Goal: Information Seeking & Learning: Learn about a topic

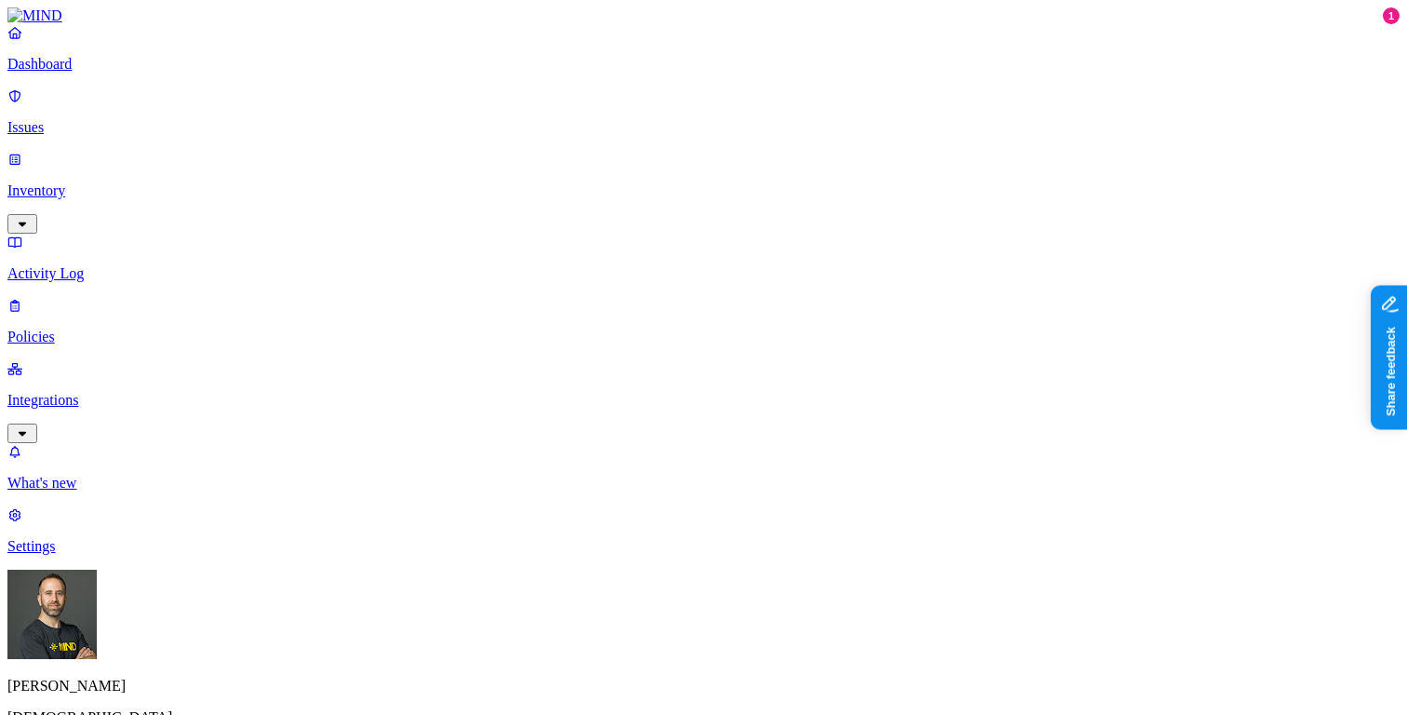
click at [175, 680] on html "Dashboard Issues Inventory Activity Log Policies Integrations What's new 1 Sett…" at bounding box center [703, 568] width 1407 height 1137
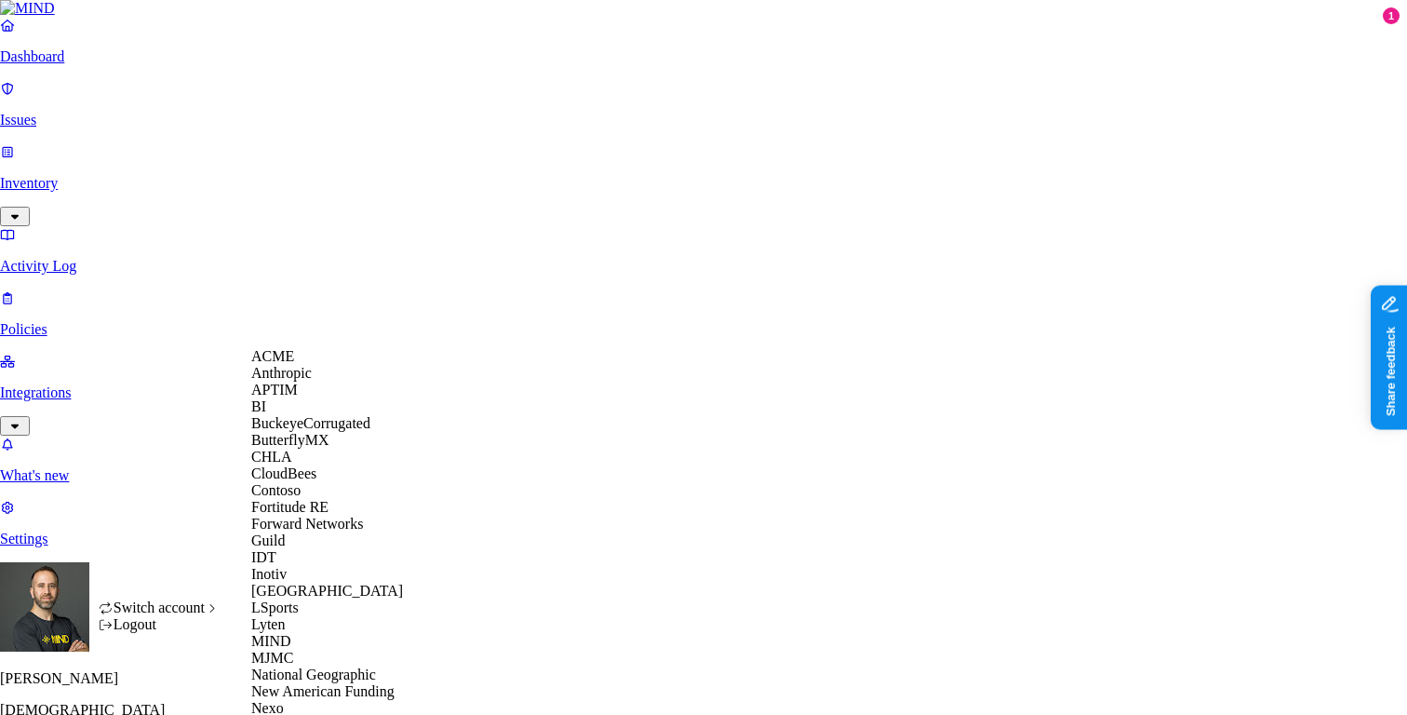
click at [307, 365] on div "ACME" at bounding box center [341, 356] width 181 height 17
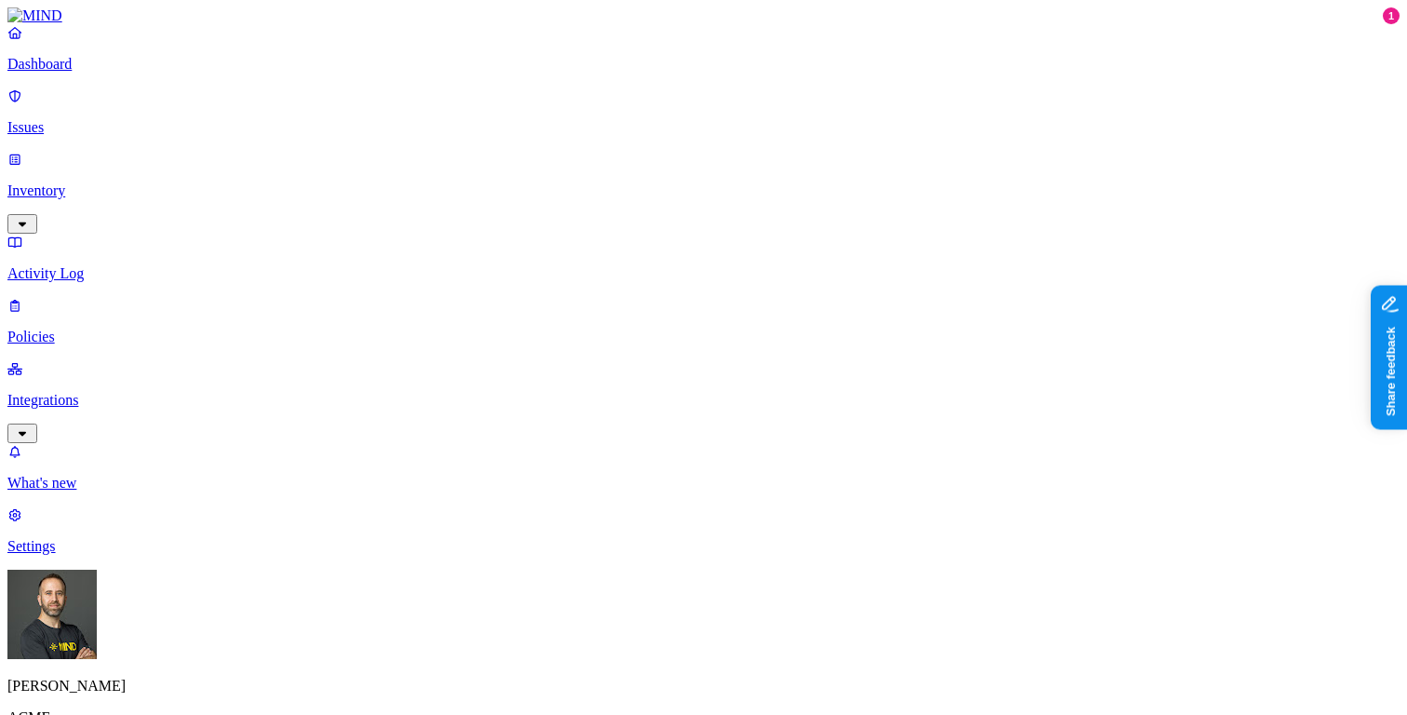
click at [123, 360] on link "Integrations" at bounding box center [703, 400] width 1393 height 80
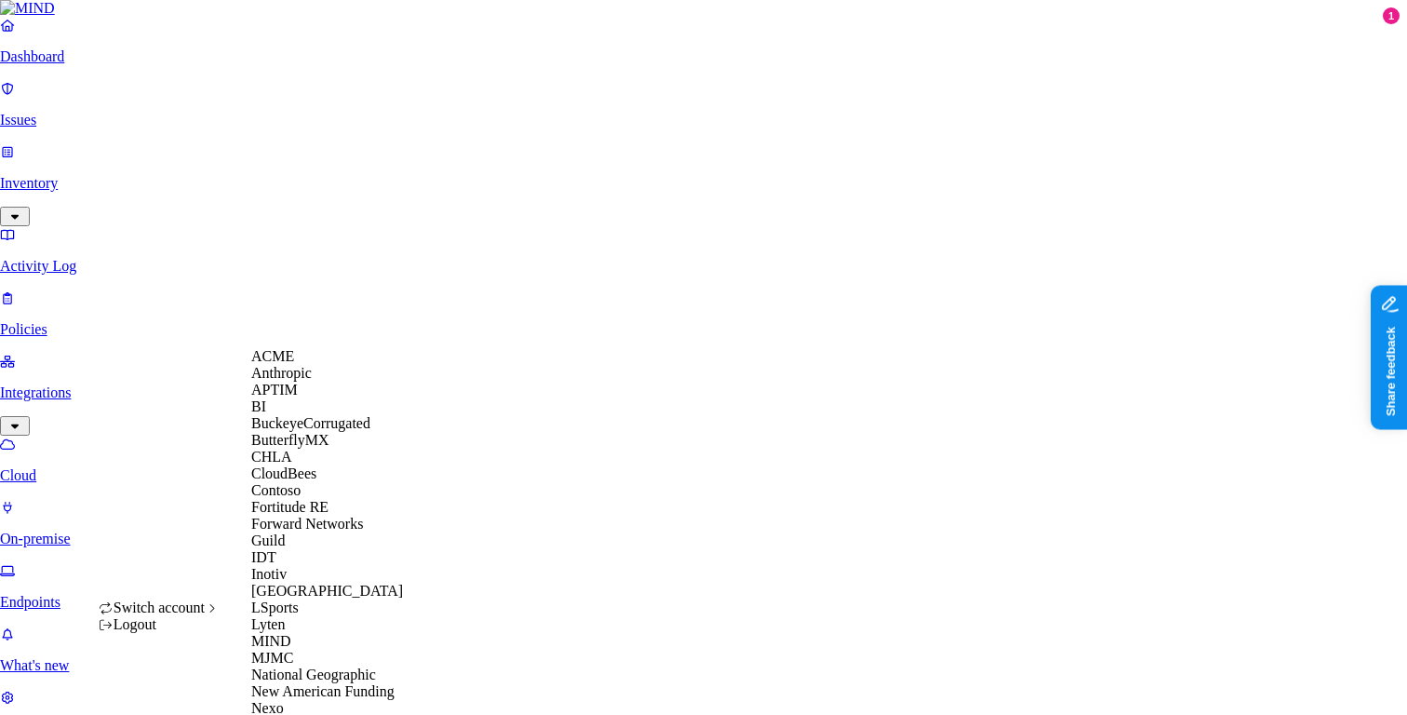
scroll to position [790, 0]
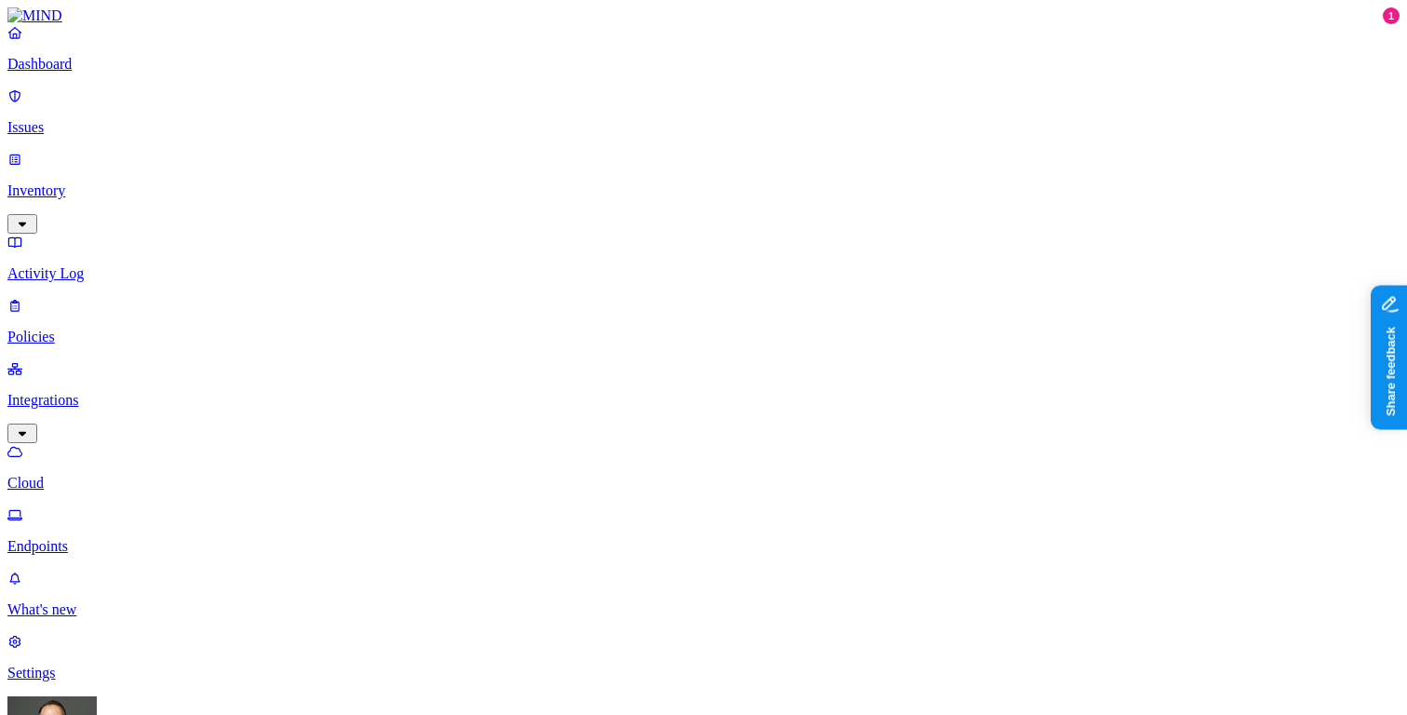
click at [105, 73] on p "Dashboard" at bounding box center [703, 64] width 1393 height 17
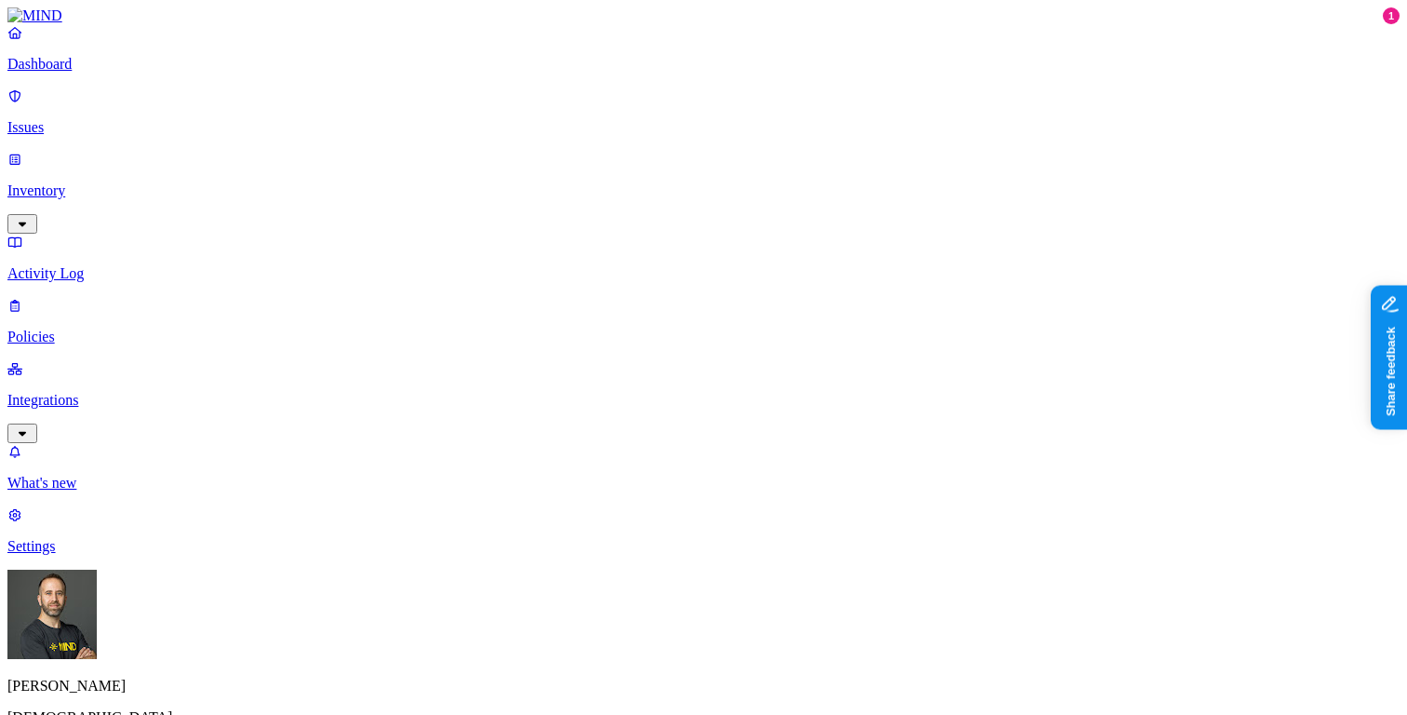
click at [177, 688] on html "Dashboard Issues Inventory Activity Log Policies Integrations What's new 1 Sett…" at bounding box center [703, 568] width 1407 height 1137
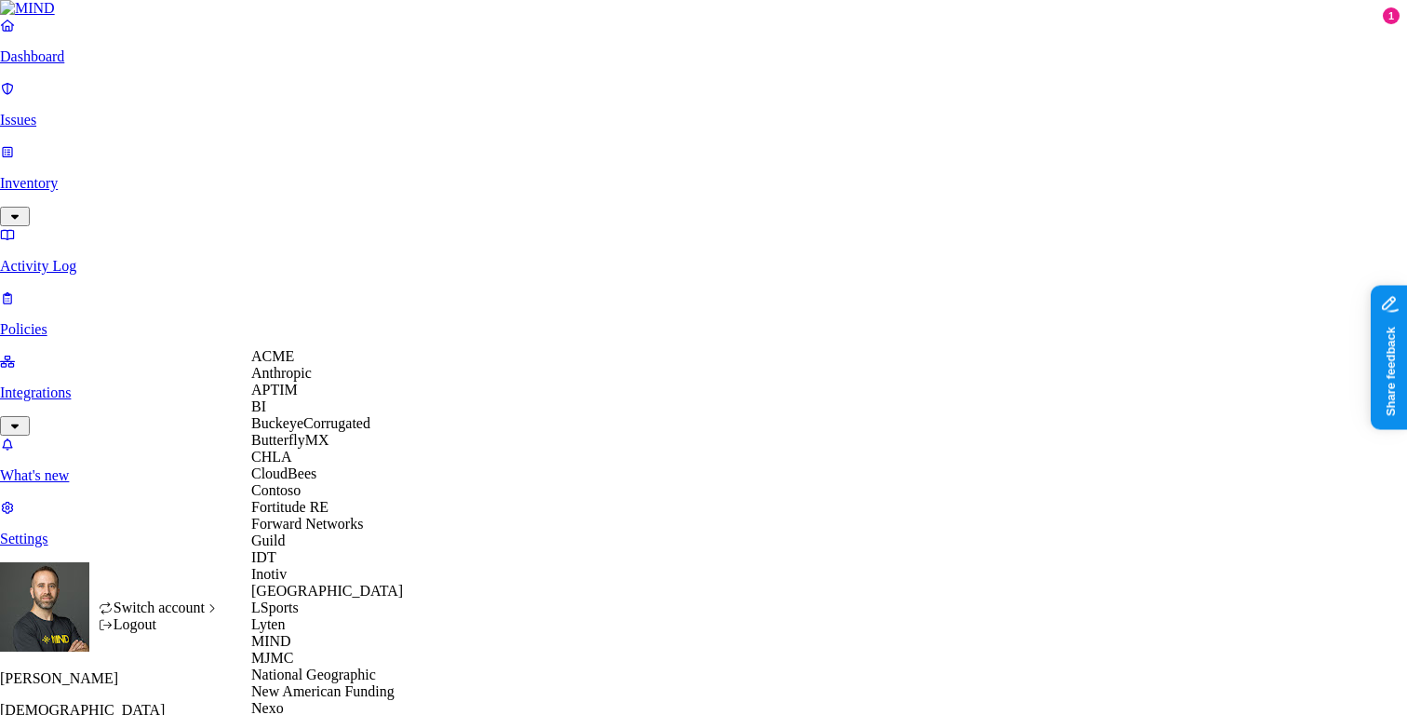
scroll to position [505, 0]
click at [328, 666] on span "National Geographic" at bounding box center [313, 674] width 125 height 16
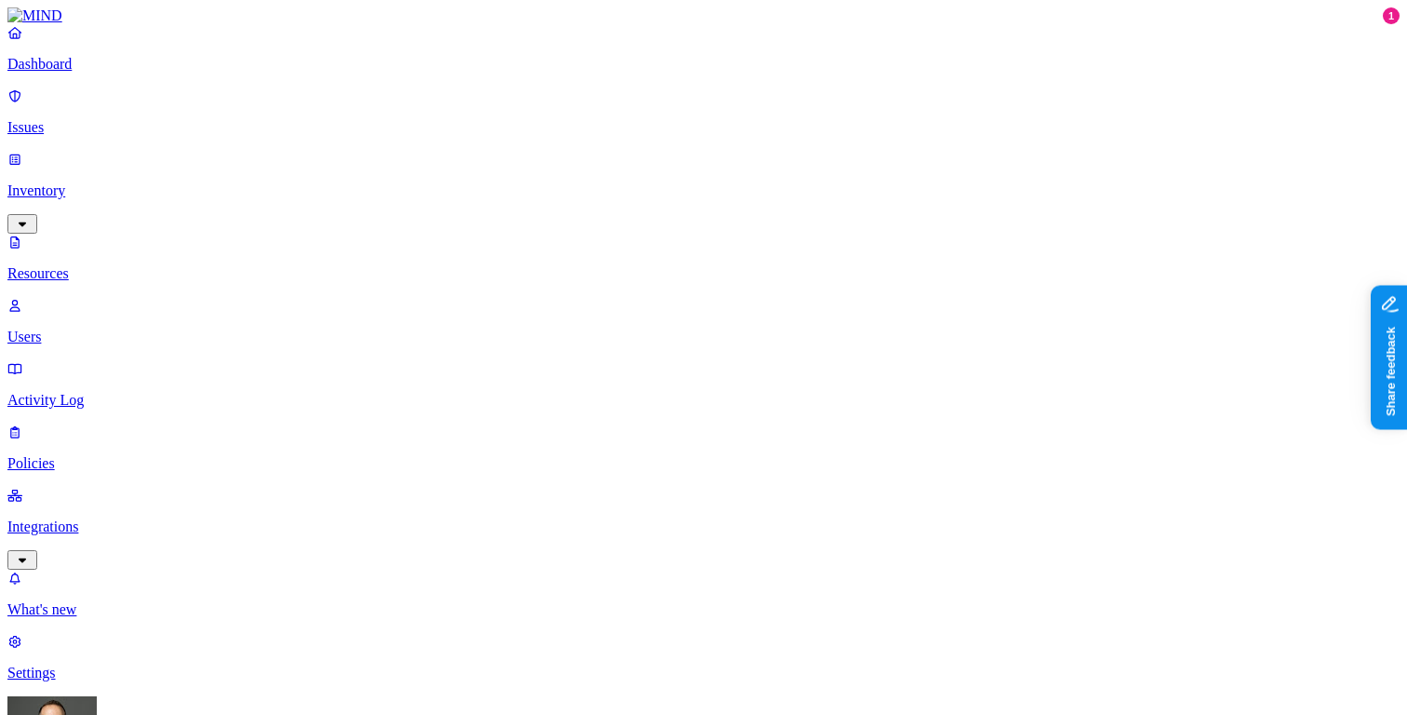
click at [108, 73] on p "Dashboard" at bounding box center [703, 64] width 1393 height 17
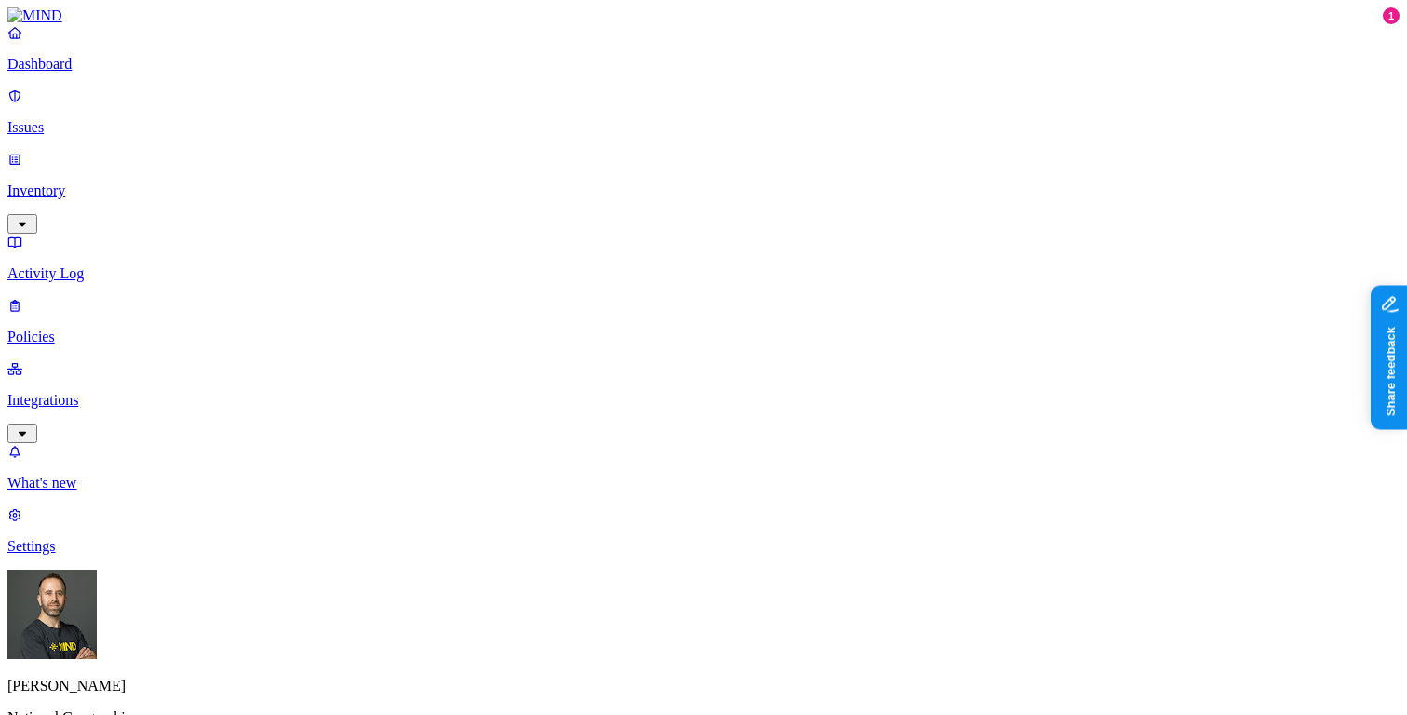
click at [118, 119] on p "Issues" at bounding box center [703, 127] width 1393 height 17
click at [107, 182] on p "Inventory" at bounding box center [703, 190] width 1393 height 17
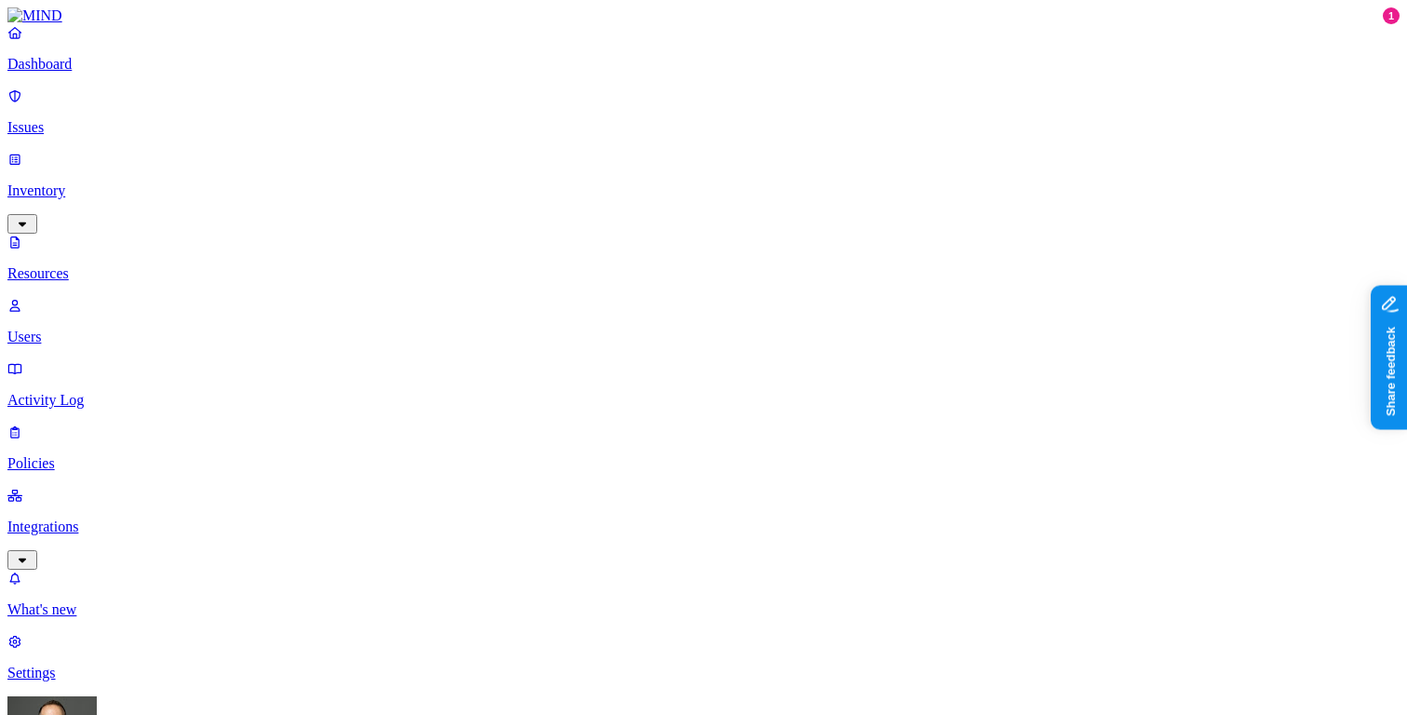
click at [114, 73] on p "Dashboard" at bounding box center [703, 64] width 1393 height 17
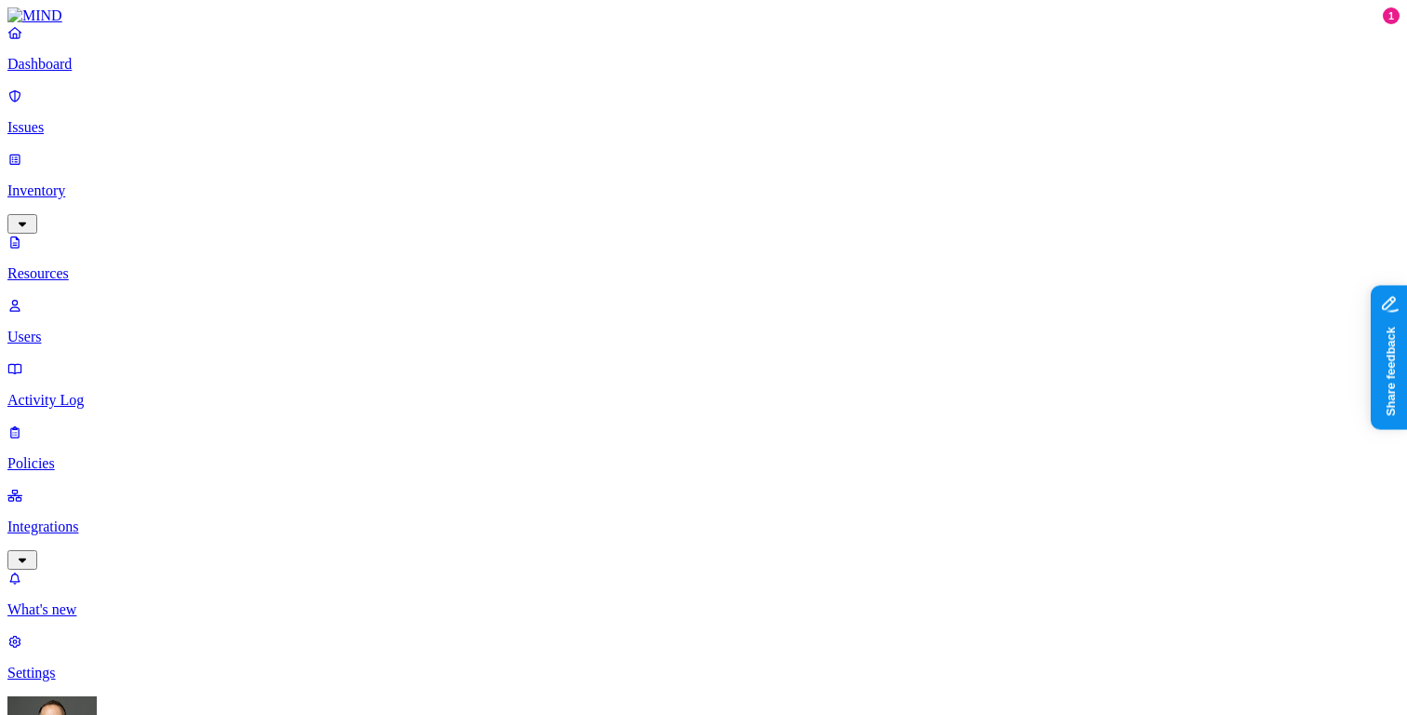
click at [145, 73] on link "Dashboard" at bounding box center [703, 48] width 1393 height 48
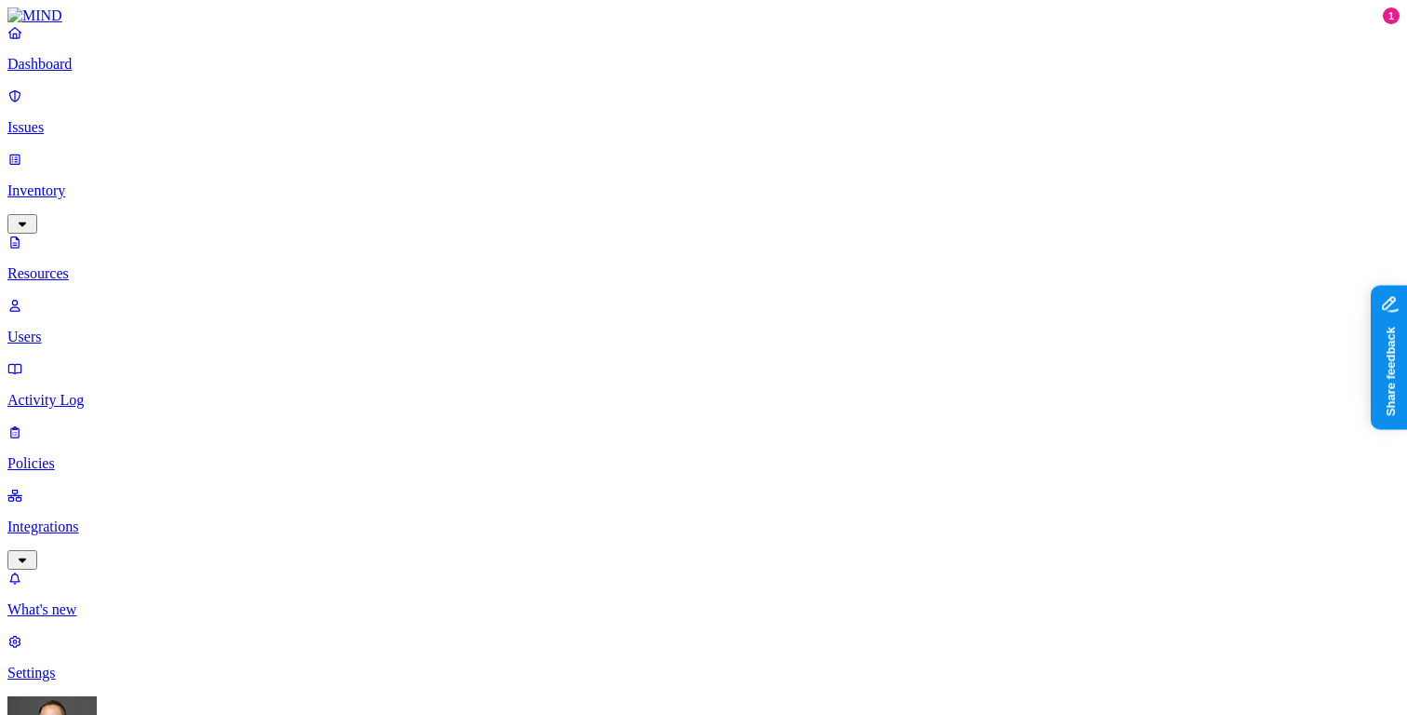
click at [120, 73] on p "Dashboard" at bounding box center [703, 64] width 1393 height 17
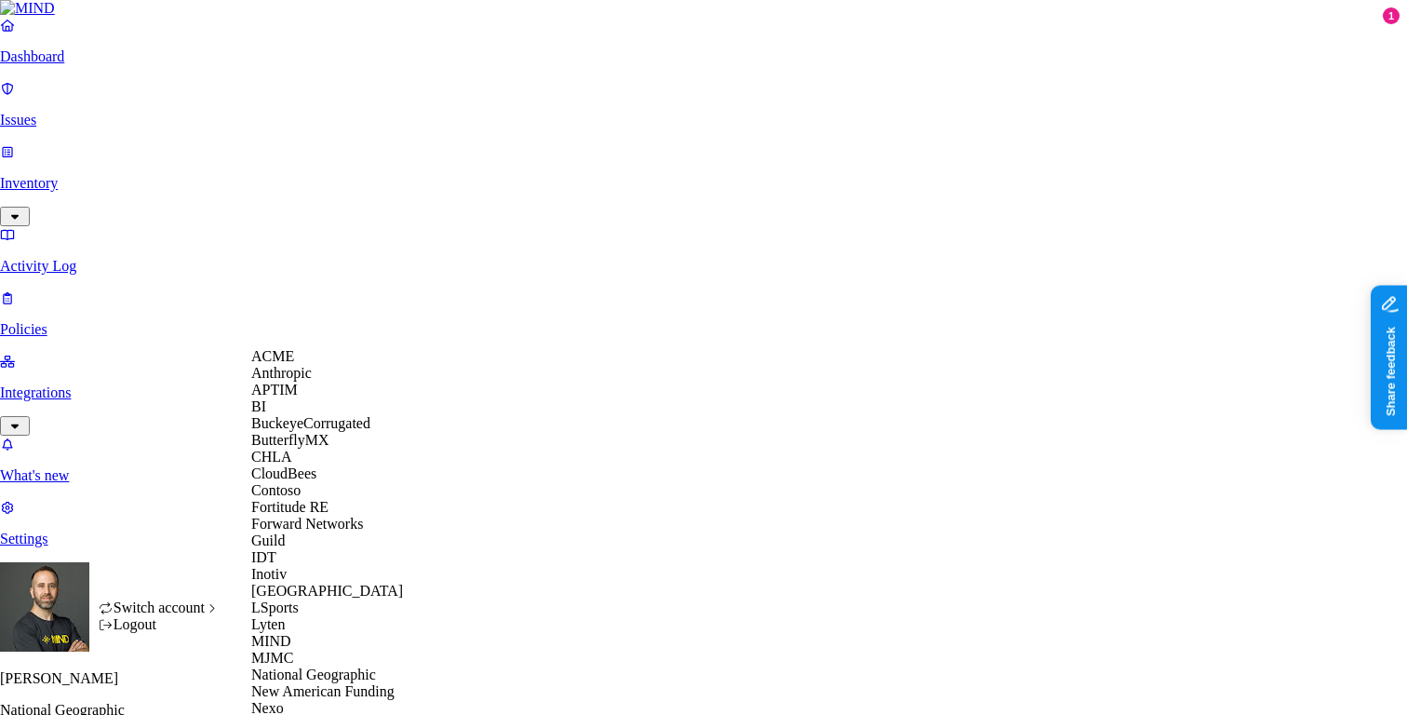
scroll to position [36, 0]
click at [316, 481] on span "CloudBees" at bounding box center [283, 473] width 65 height 16
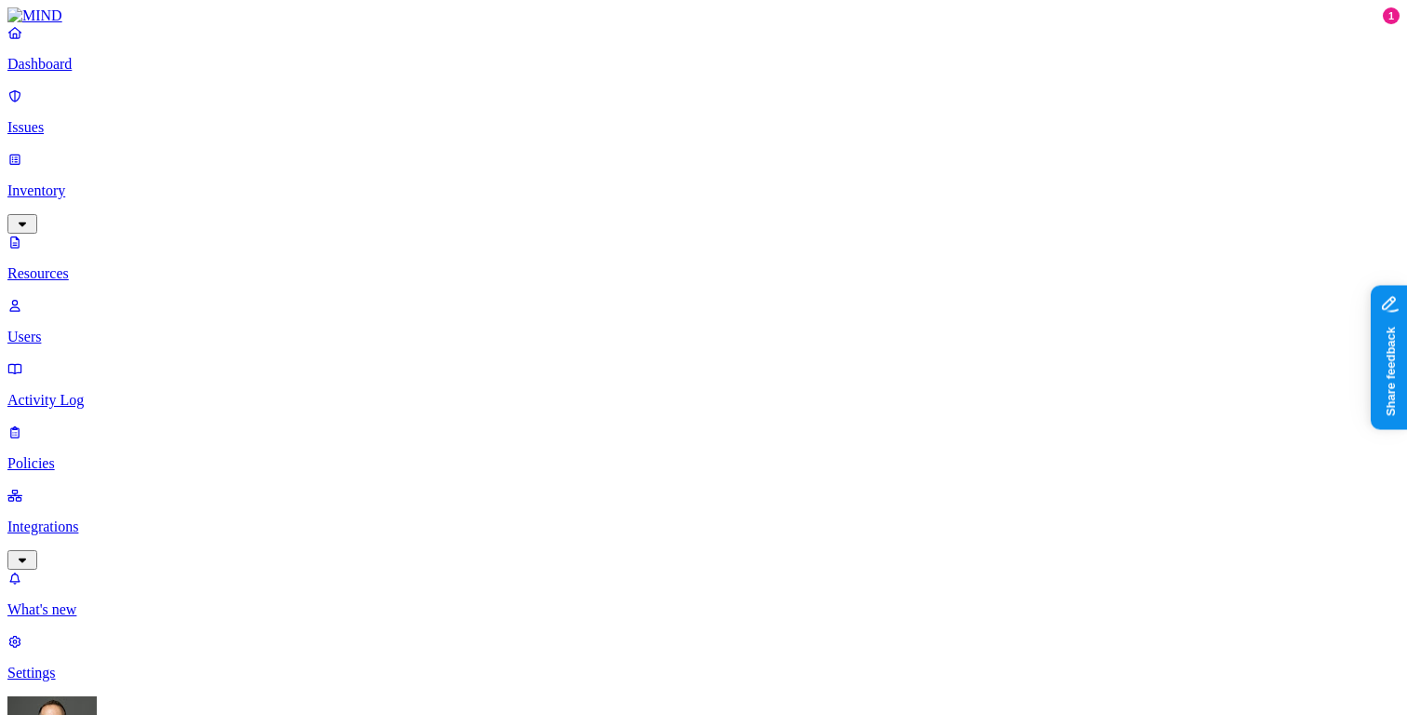
click at [128, 73] on p "Dashboard" at bounding box center [703, 64] width 1393 height 17
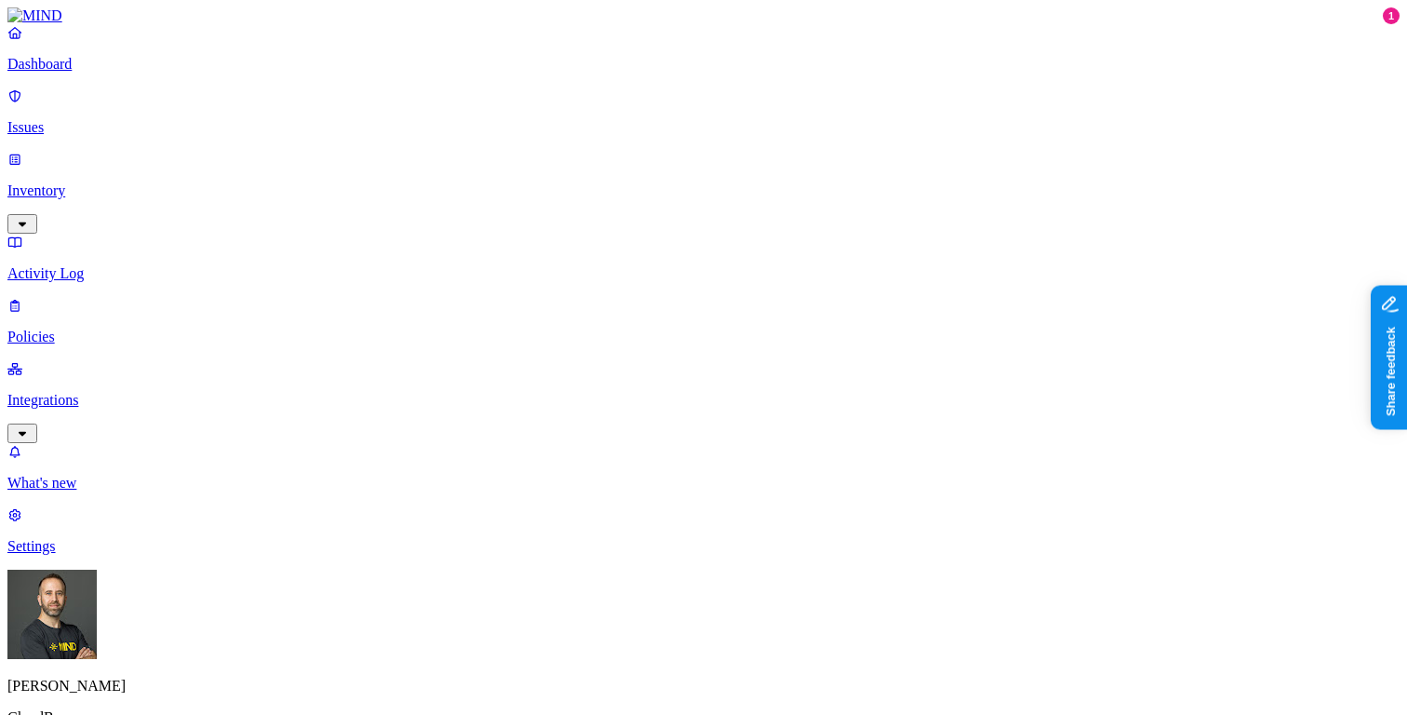
click at [80, 182] on p "Inventory" at bounding box center [703, 190] width 1393 height 17
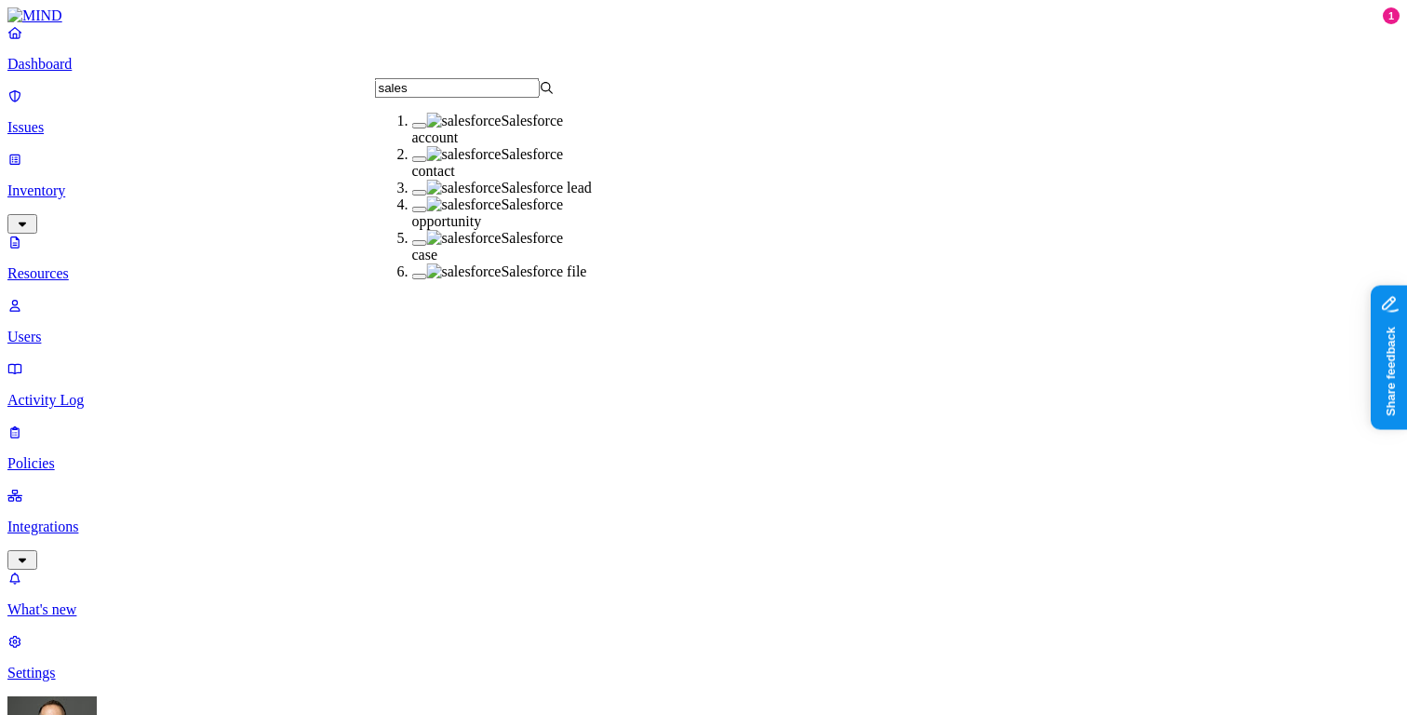
type input "sales"
click at [412, 279] on button "button" at bounding box center [419, 277] width 15 height 6
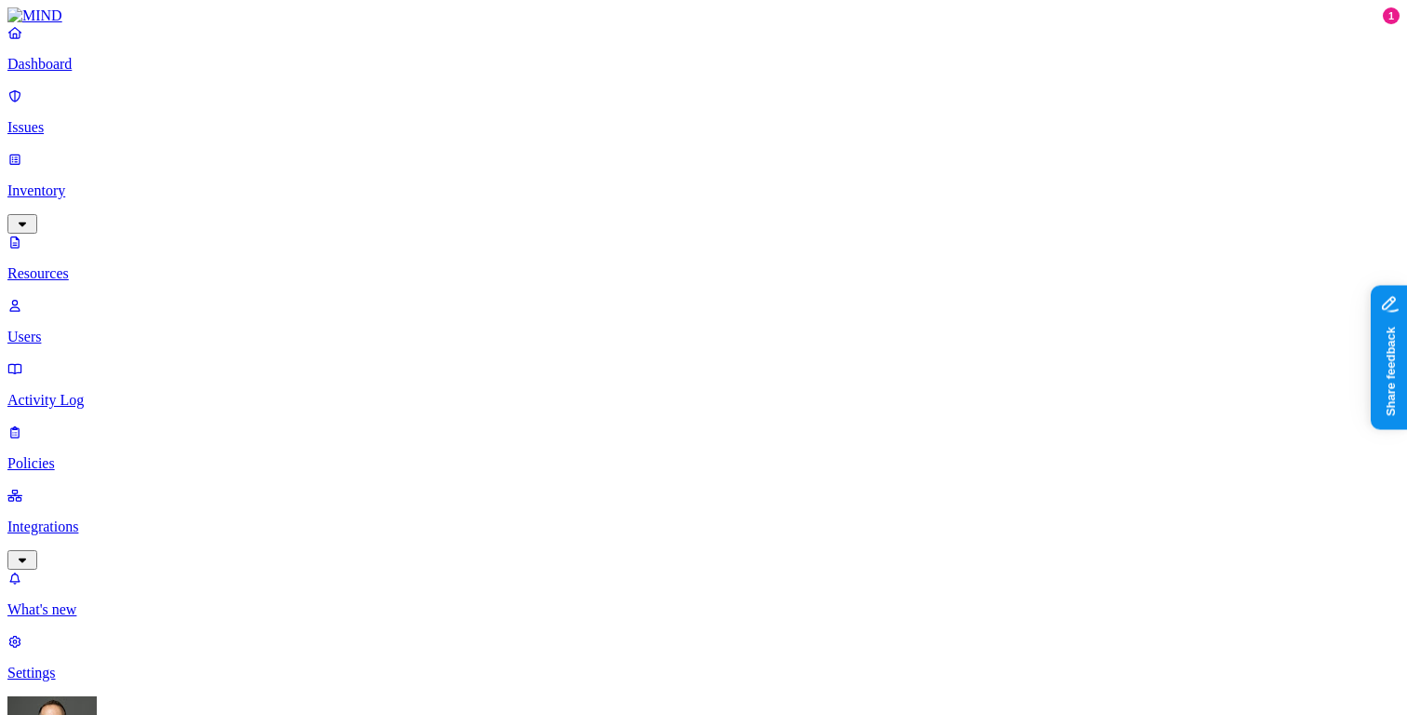
scroll to position [609, 0]
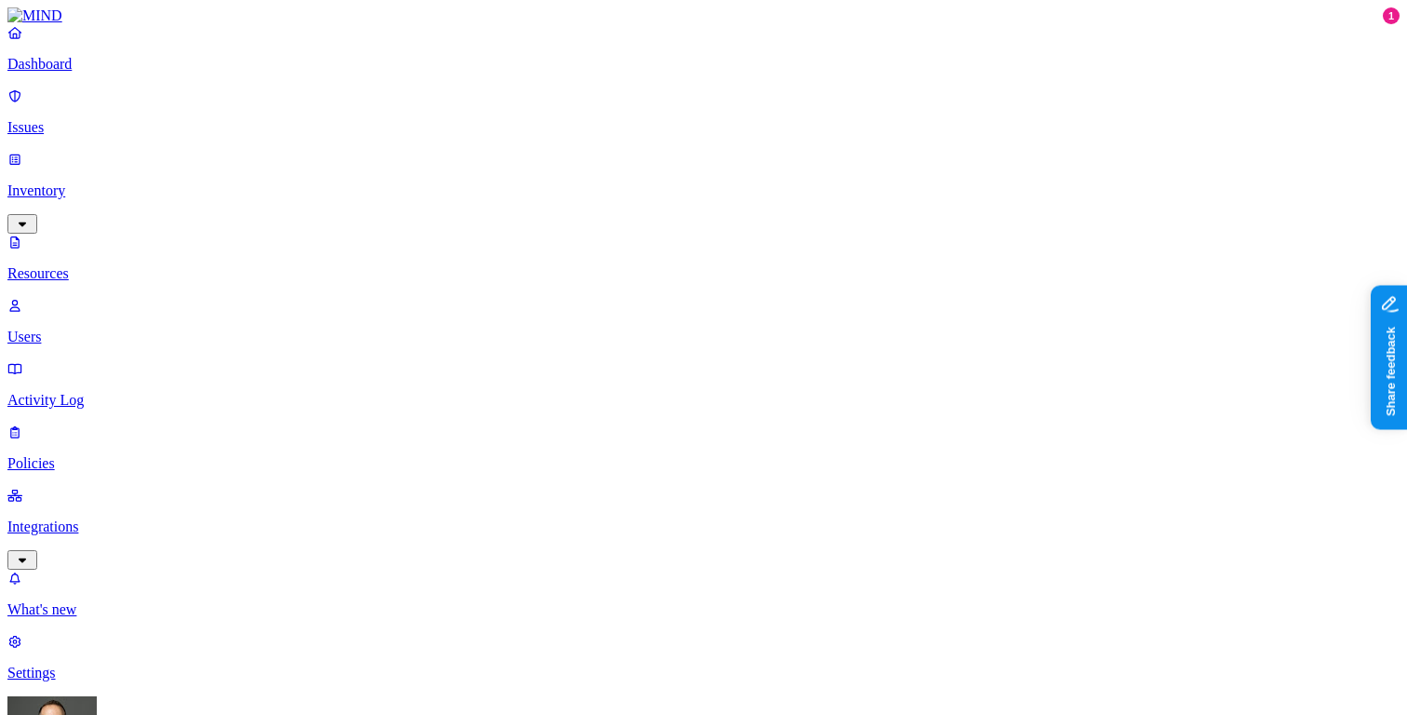
scroll to position [37, 0]
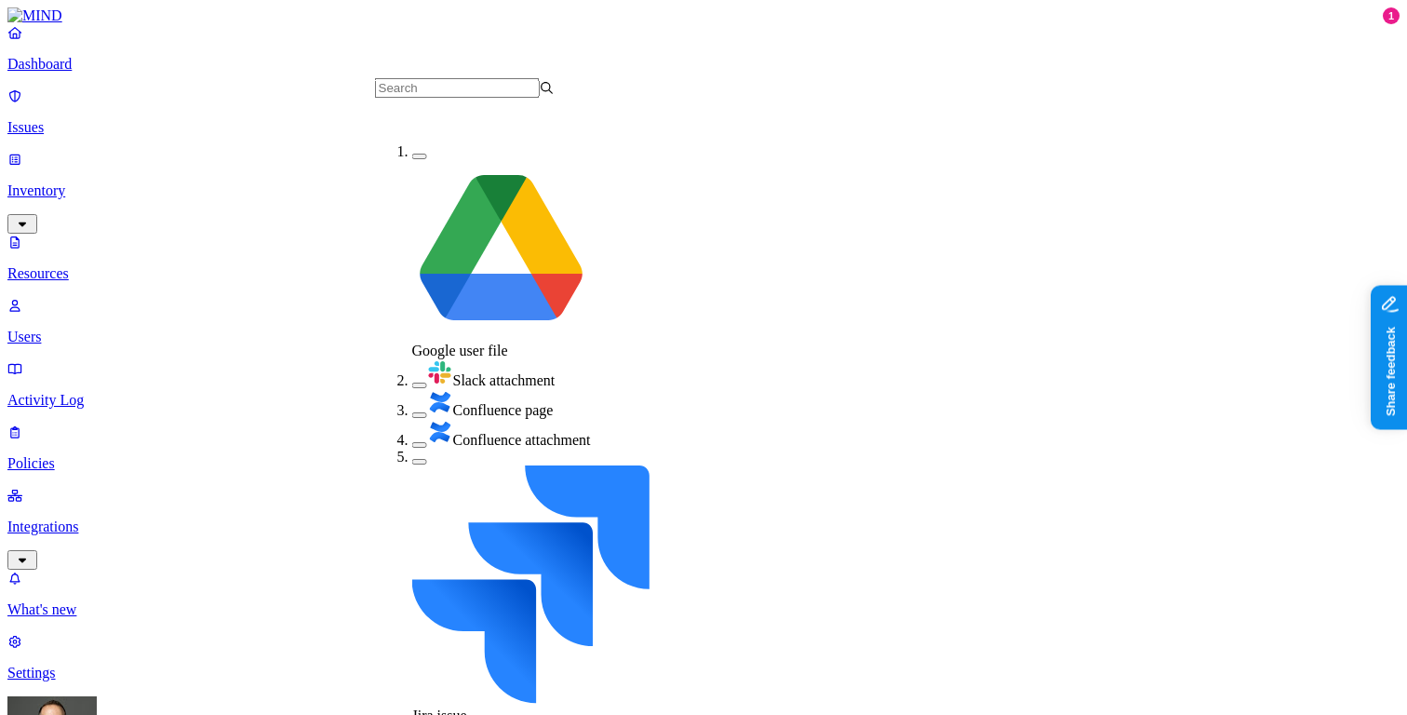
scroll to position [211, 0]
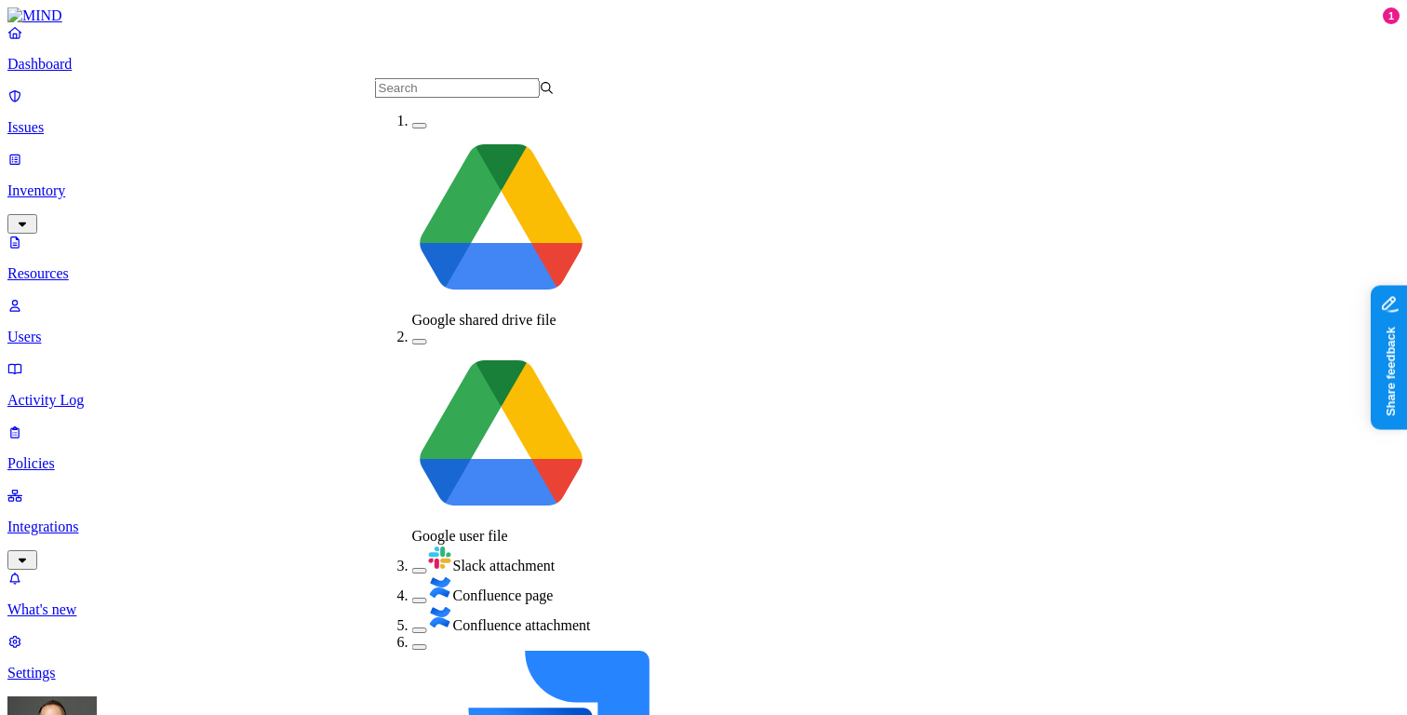
scroll to position [211, 0]
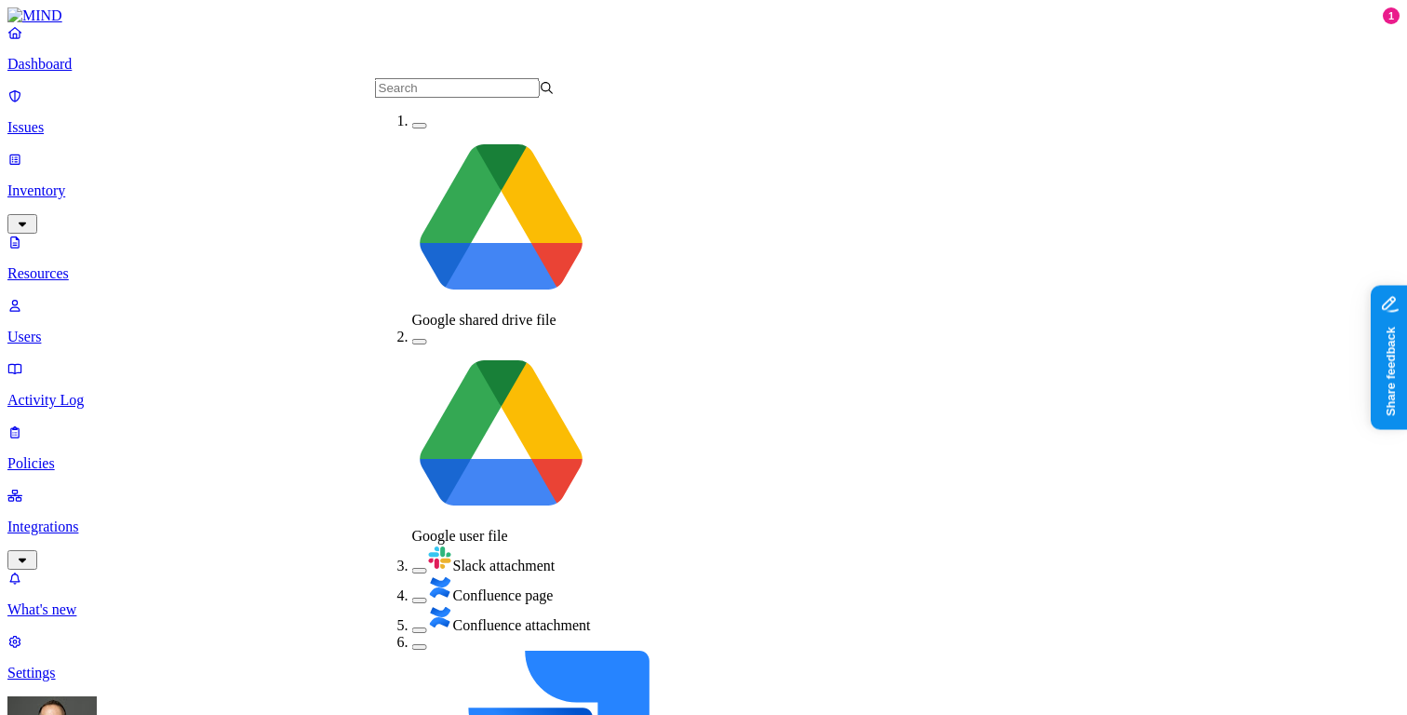
scroll to position [211, 0]
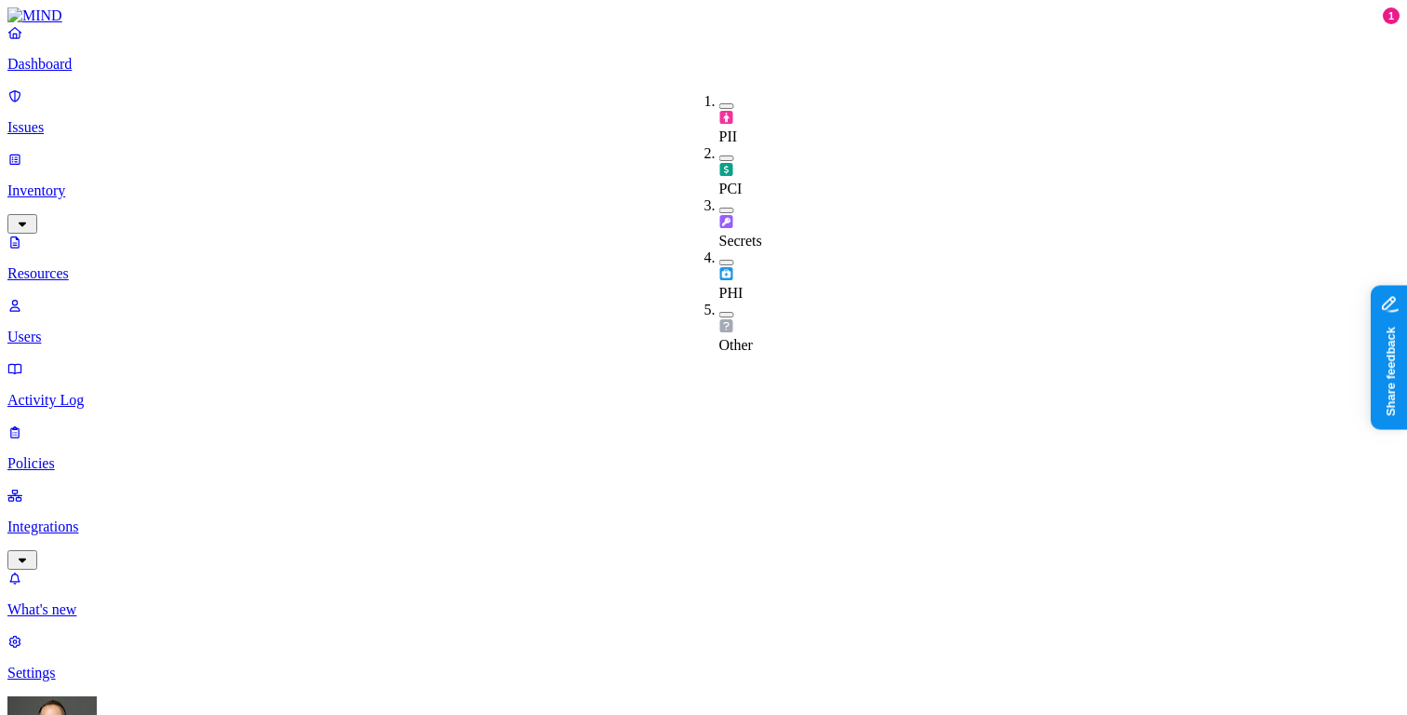
click at [720, 103] on button "button" at bounding box center [727, 106] width 15 height 6
click at [138, 73] on p "Dashboard" at bounding box center [703, 64] width 1393 height 17
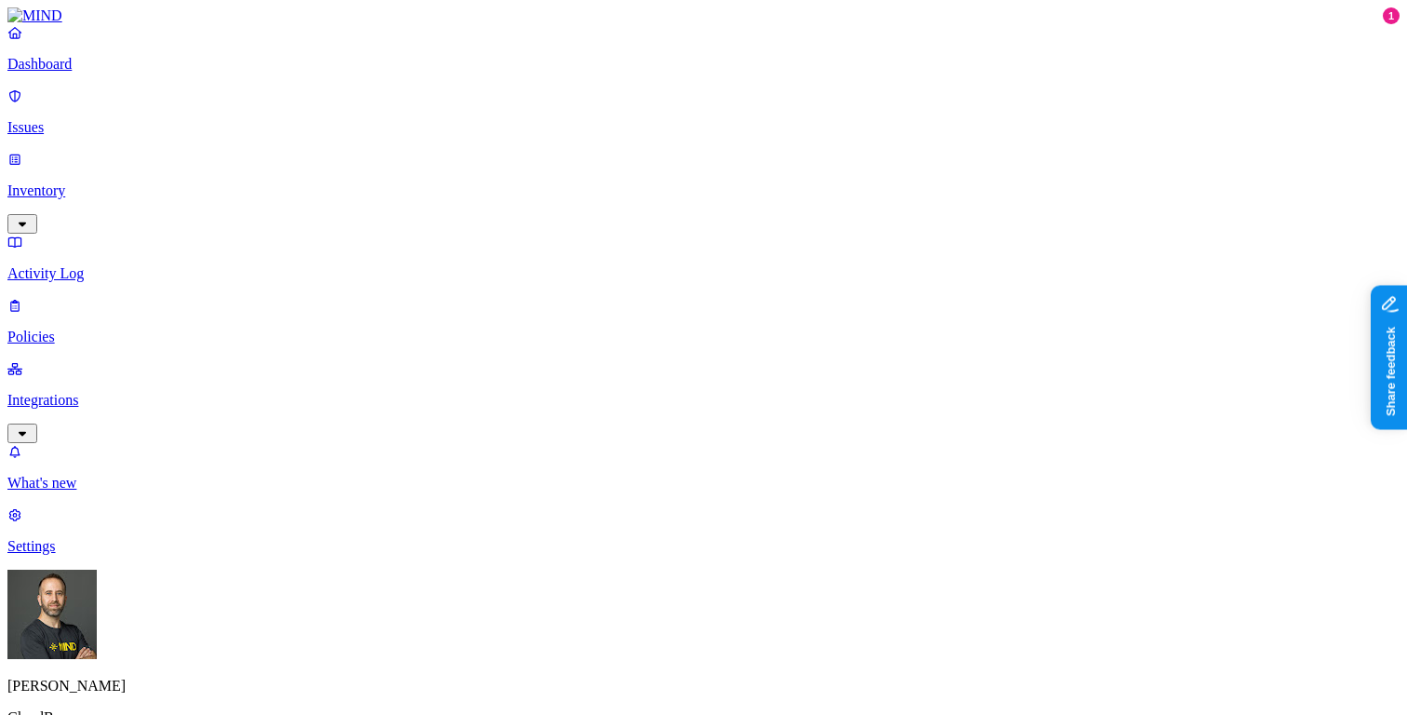
click at [139, 159] on link "Inventory" at bounding box center [703, 191] width 1393 height 80
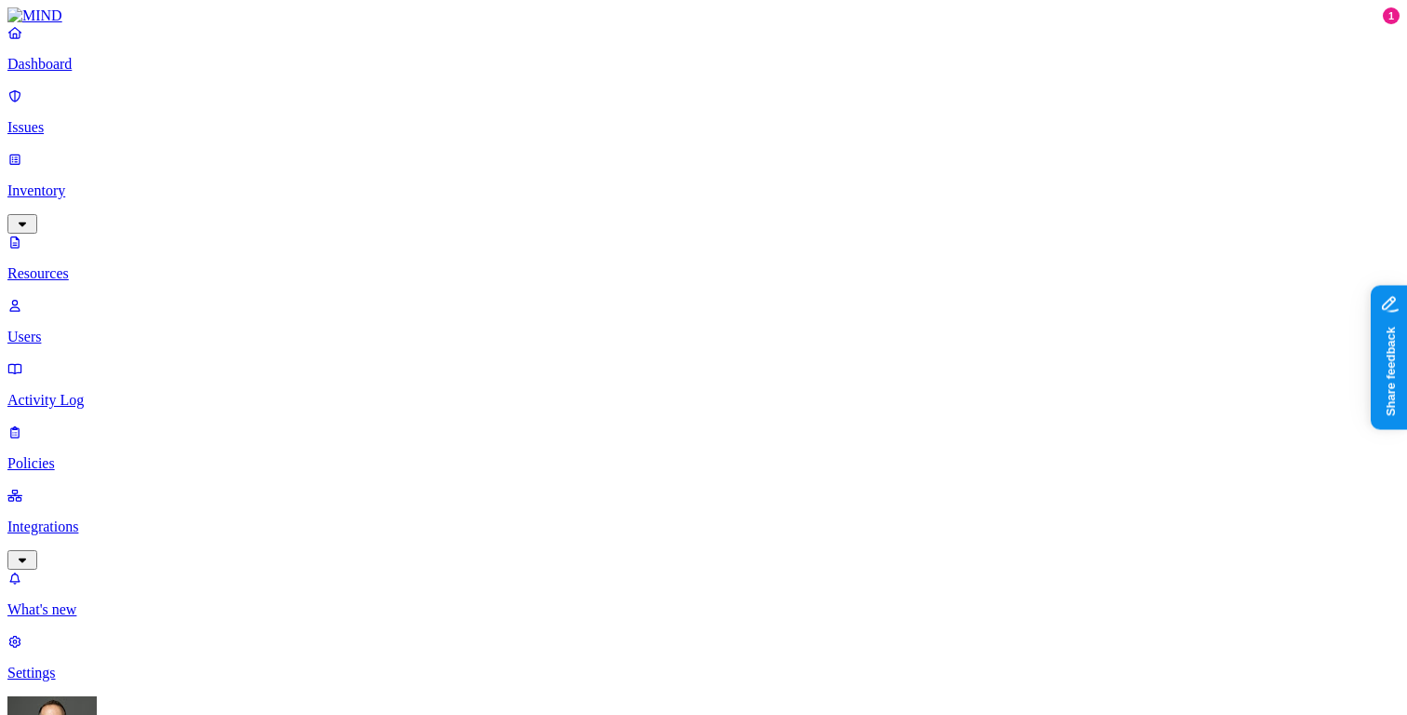
click at [115, 73] on p "Dashboard" at bounding box center [703, 64] width 1393 height 17
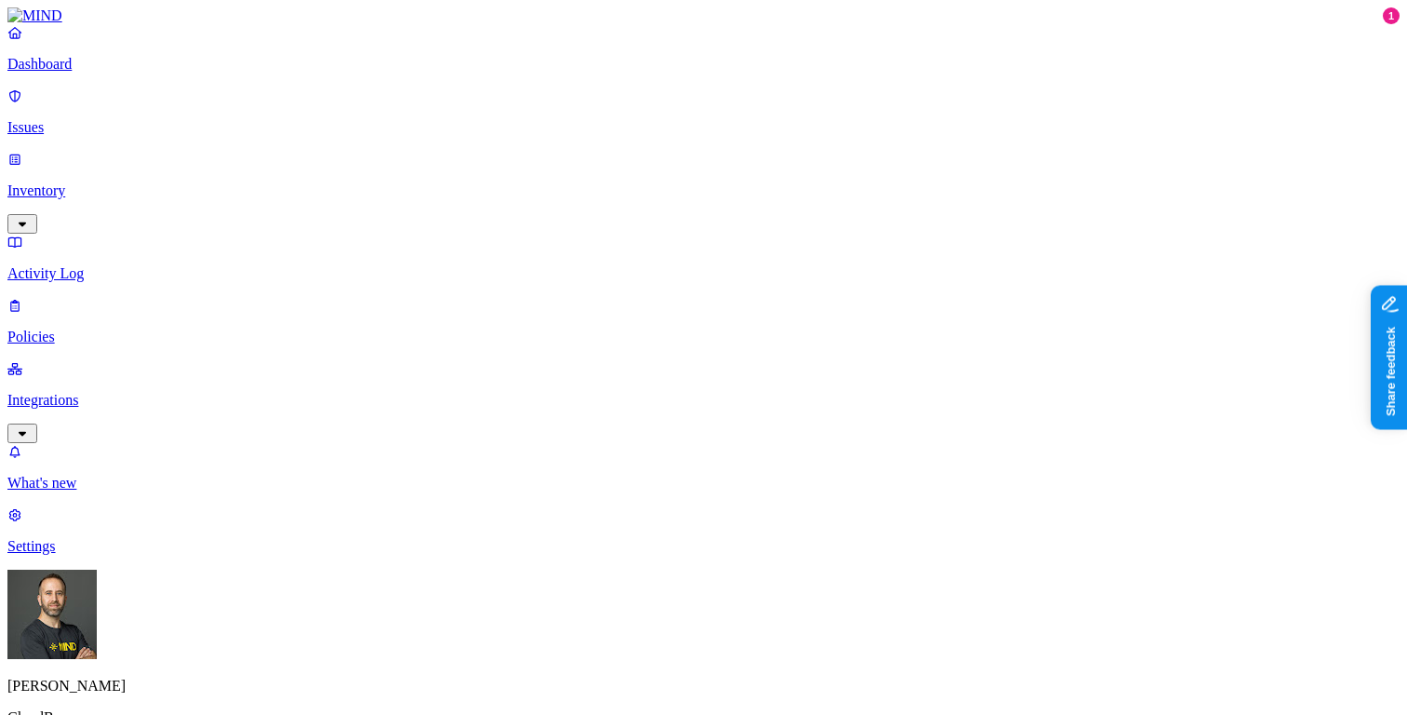
click at [72, 182] on p "Inventory" at bounding box center [703, 190] width 1393 height 17
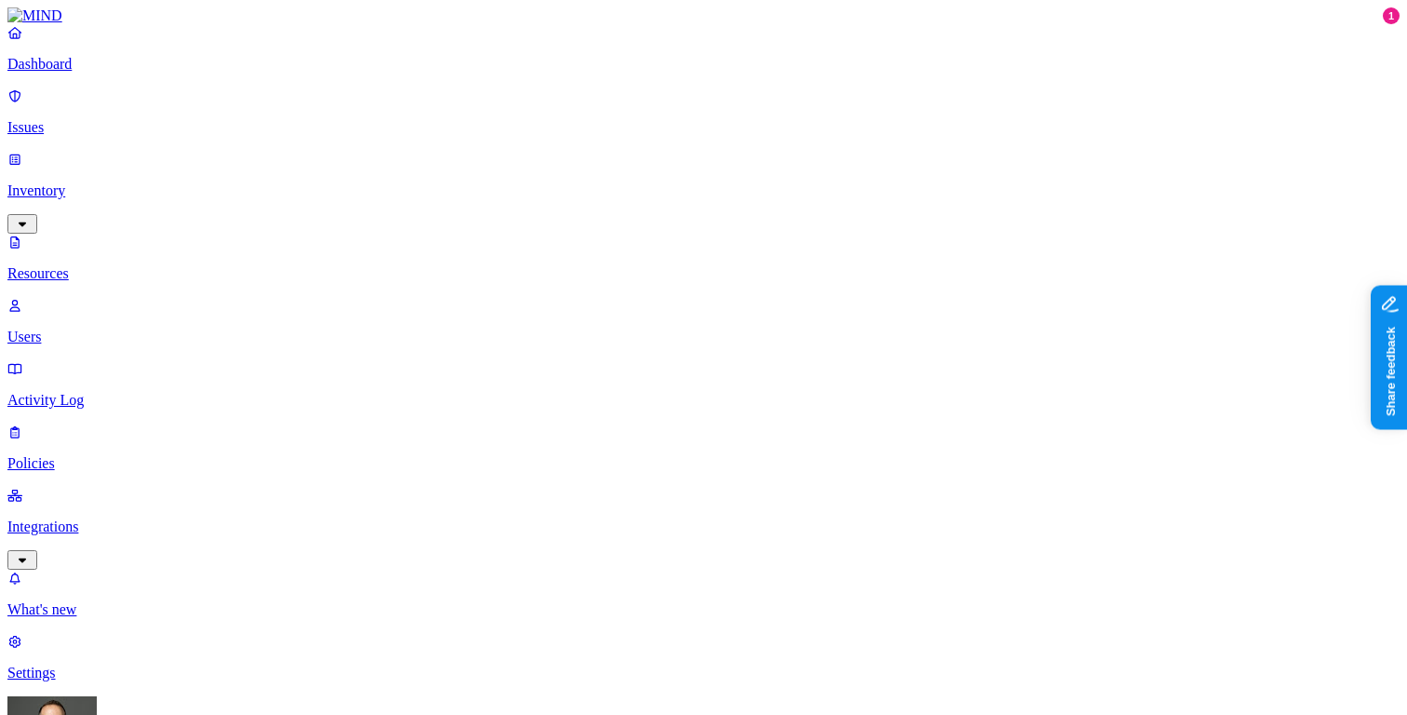
click at [841, 101] on div "Confidential" at bounding box center [841, 110] width 0 height 34
click at [978, 304] on button "button" at bounding box center [985, 307] width 15 height 6
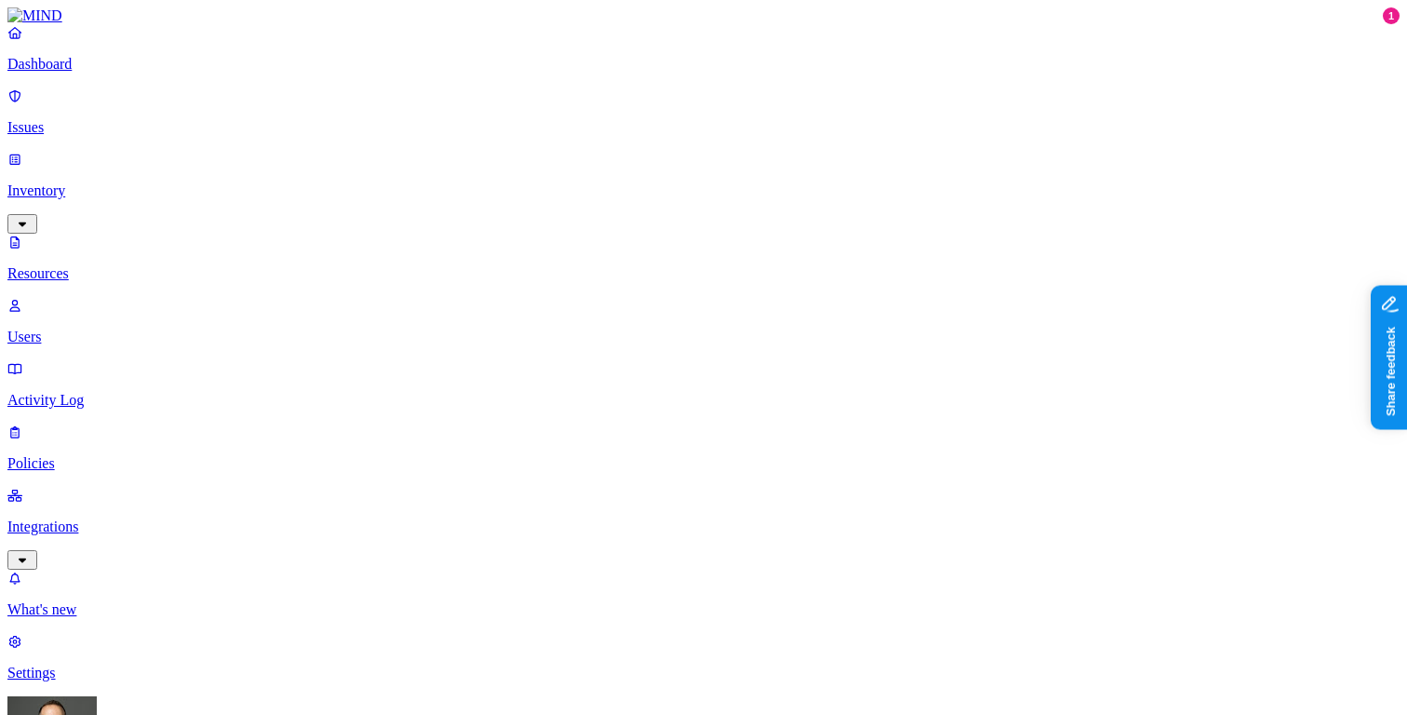
click at [129, 73] on p "Dashboard" at bounding box center [703, 64] width 1393 height 17
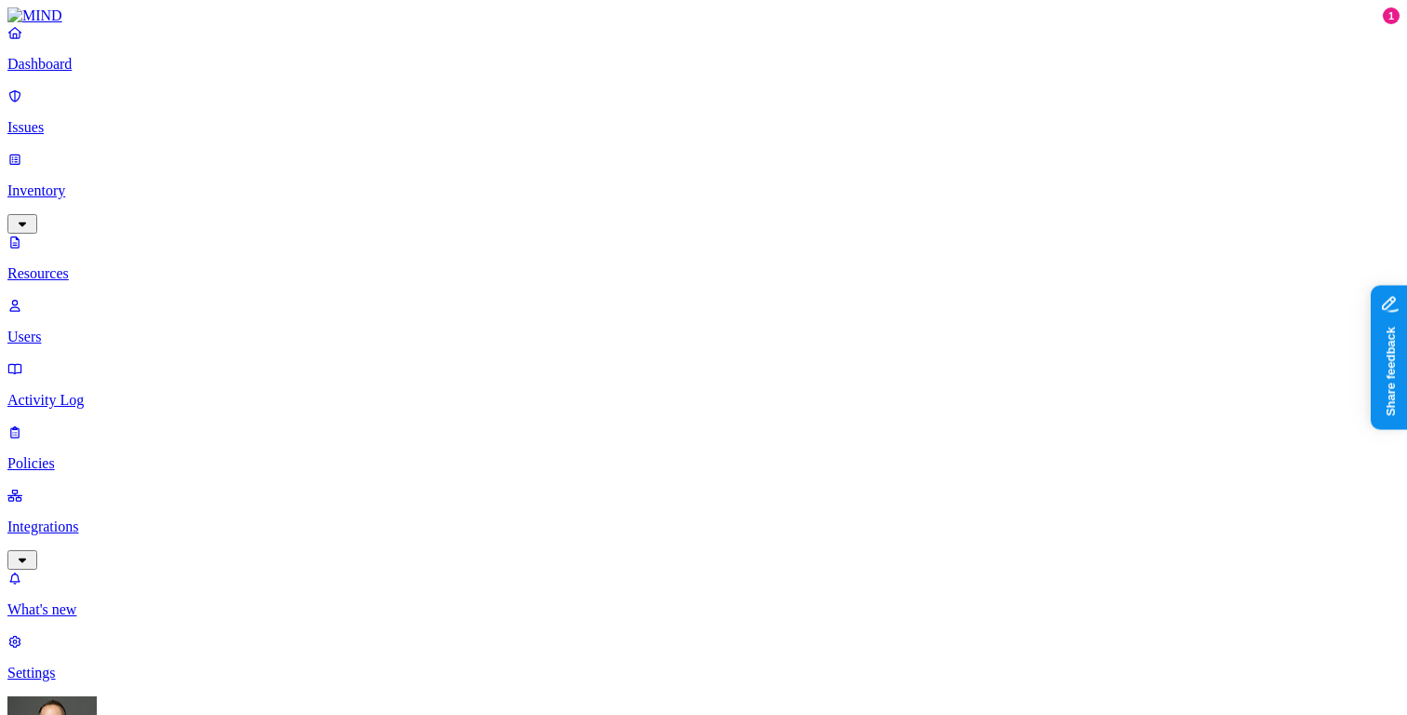
click at [73, 73] on p "Dashboard" at bounding box center [703, 64] width 1393 height 17
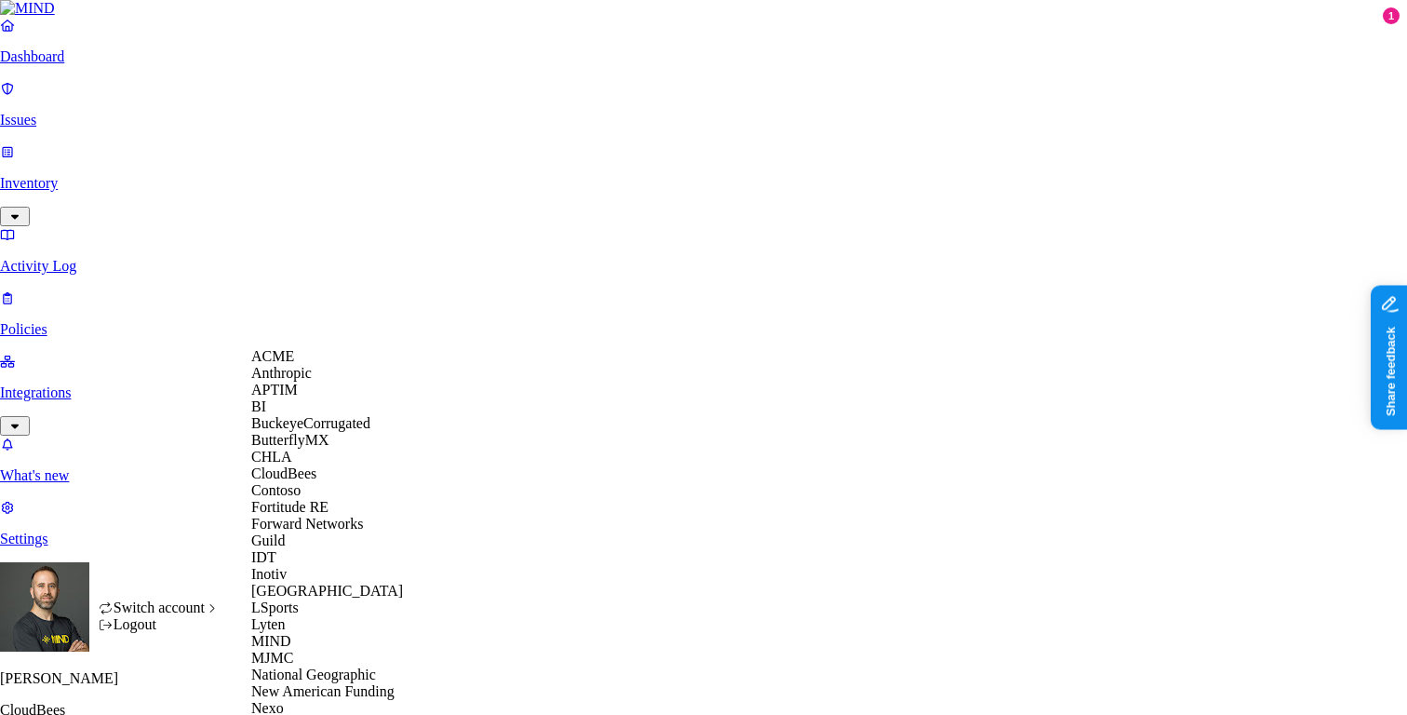
scroll to position [679, 0]
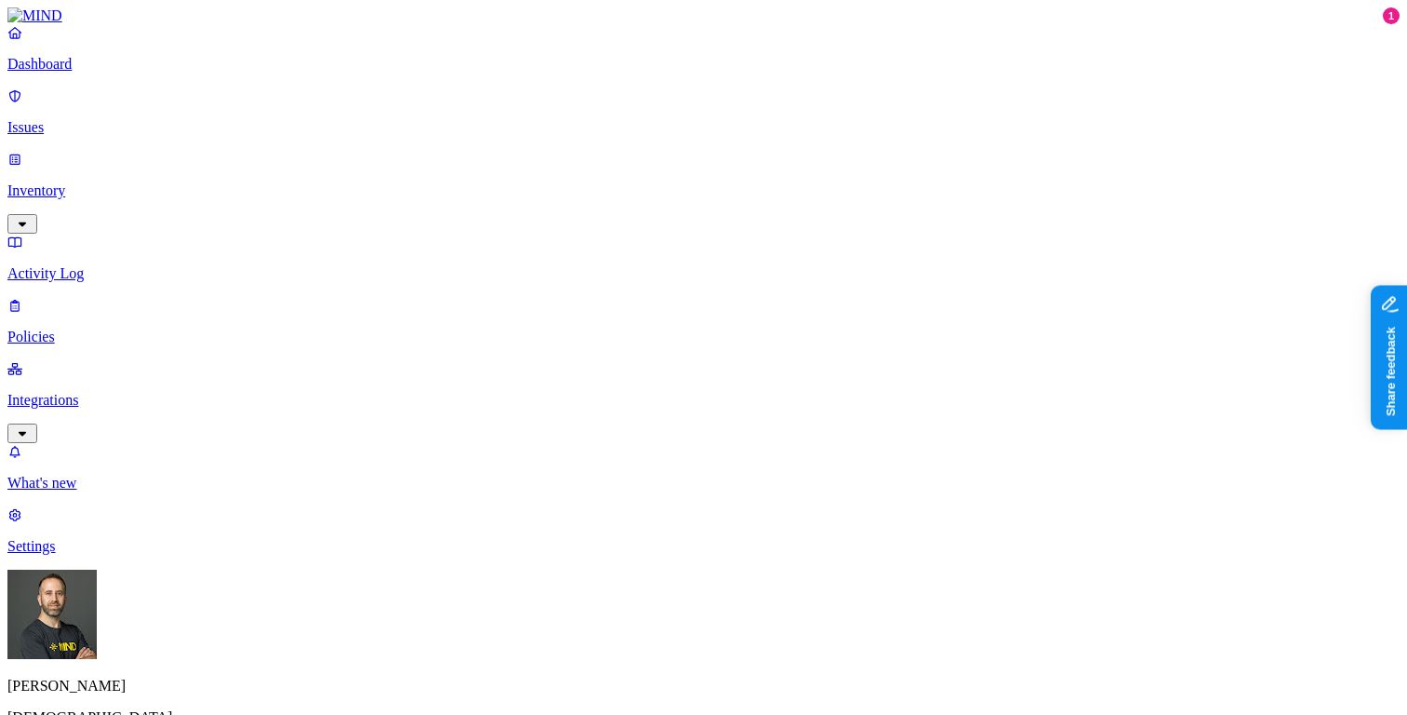
click at [192, 685] on html "Dashboard Issues Inventory Activity Log Policies Integrations What's new 1 Sett…" at bounding box center [703, 568] width 1407 height 1137
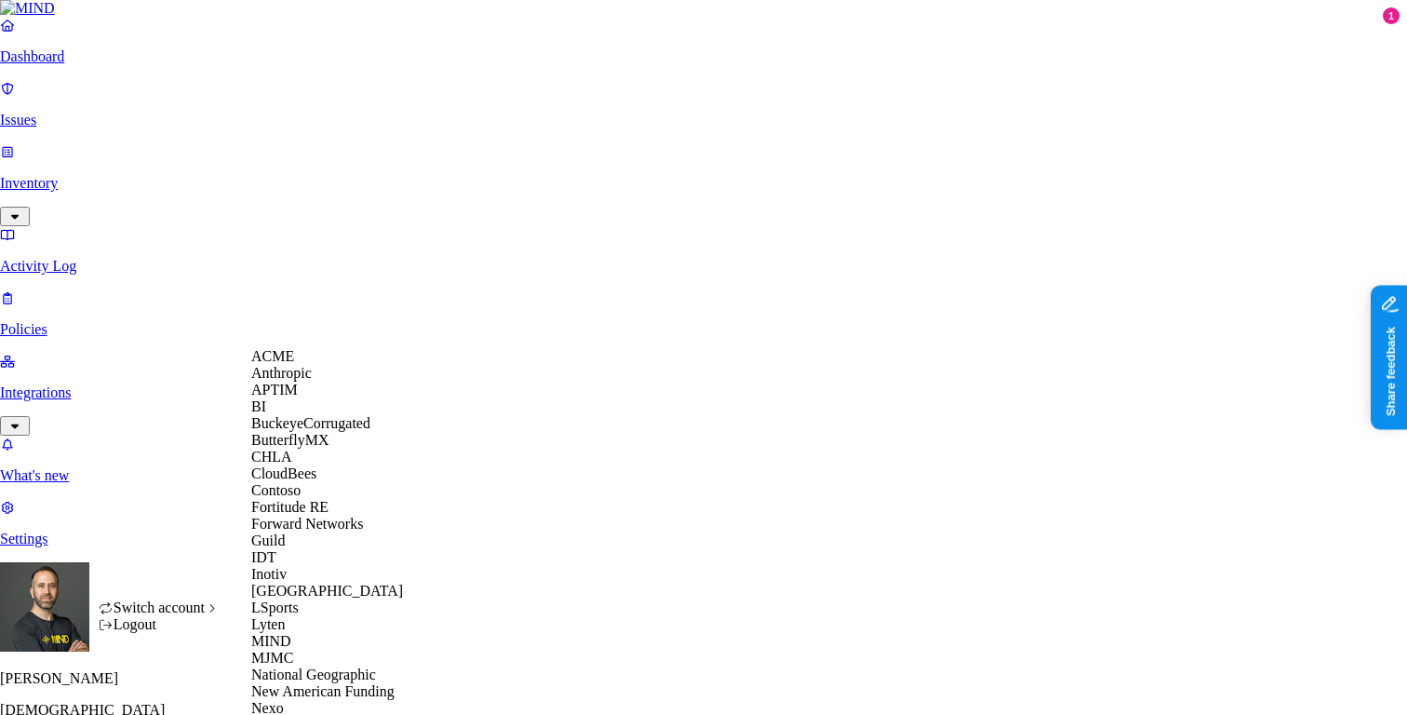
click at [325, 365] on div "ACME" at bounding box center [341, 356] width 181 height 17
